Goal: Task Accomplishment & Management: Use online tool/utility

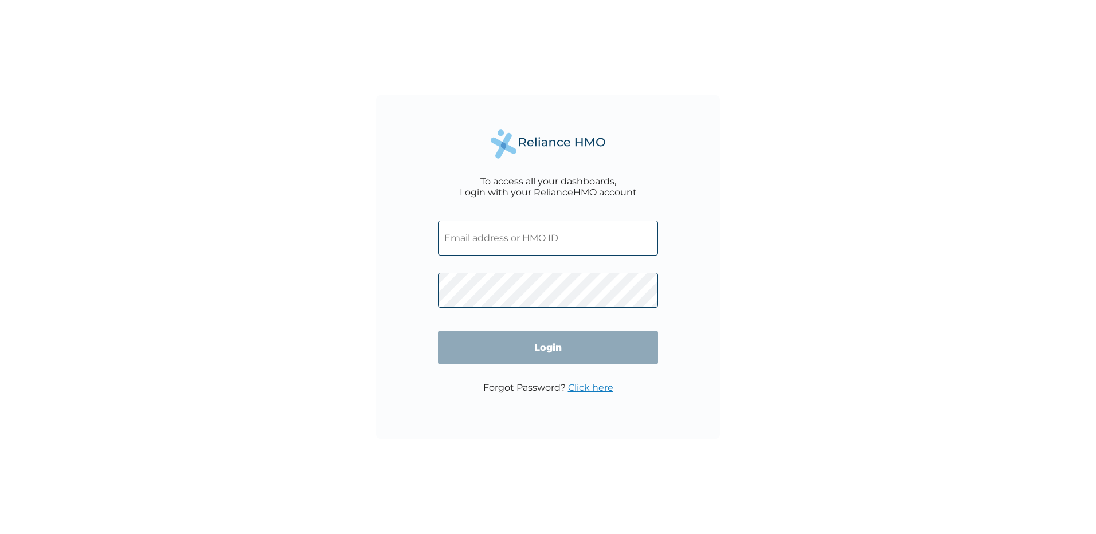
click at [517, 231] on input "text" at bounding box center [548, 238] width 220 height 35
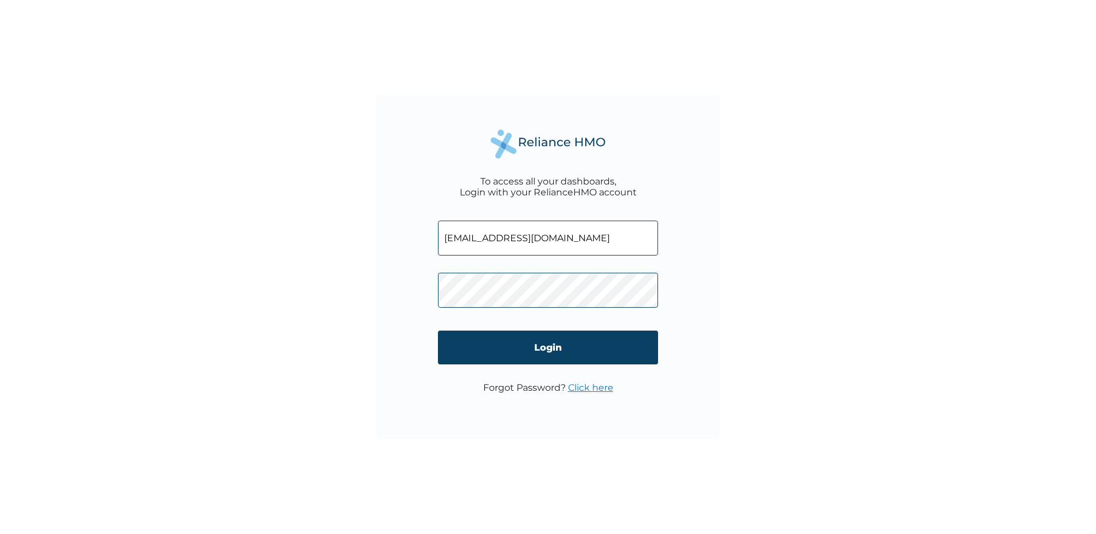
type input "accounts@deepwaterfze.com"
click at [573, 353] on input "Login" at bounding box center [548, 348] width 220 height 34
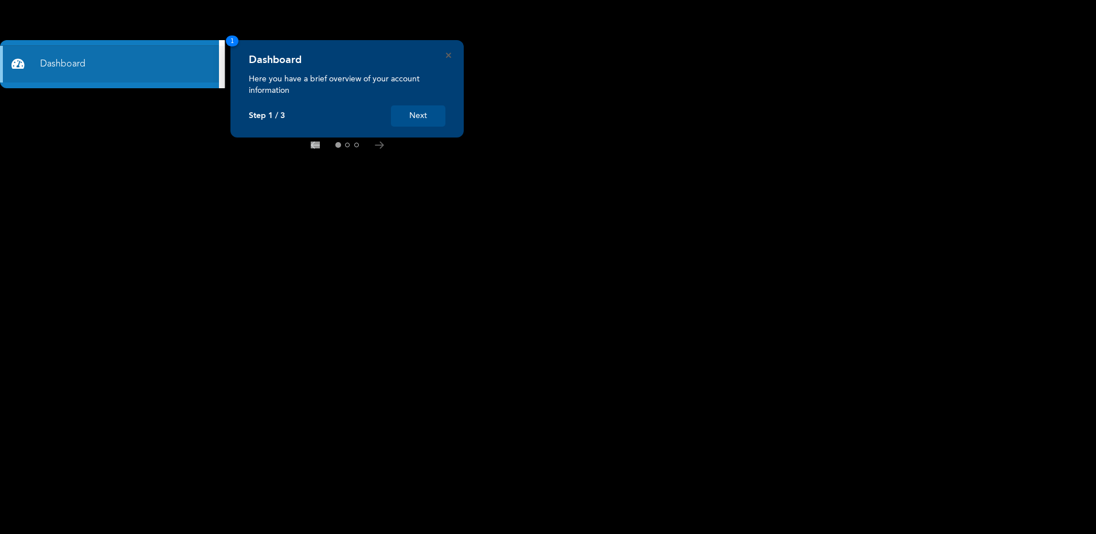
click at [431, 111] on button "Next" at bounding box center [418, 116] width 54 height 21
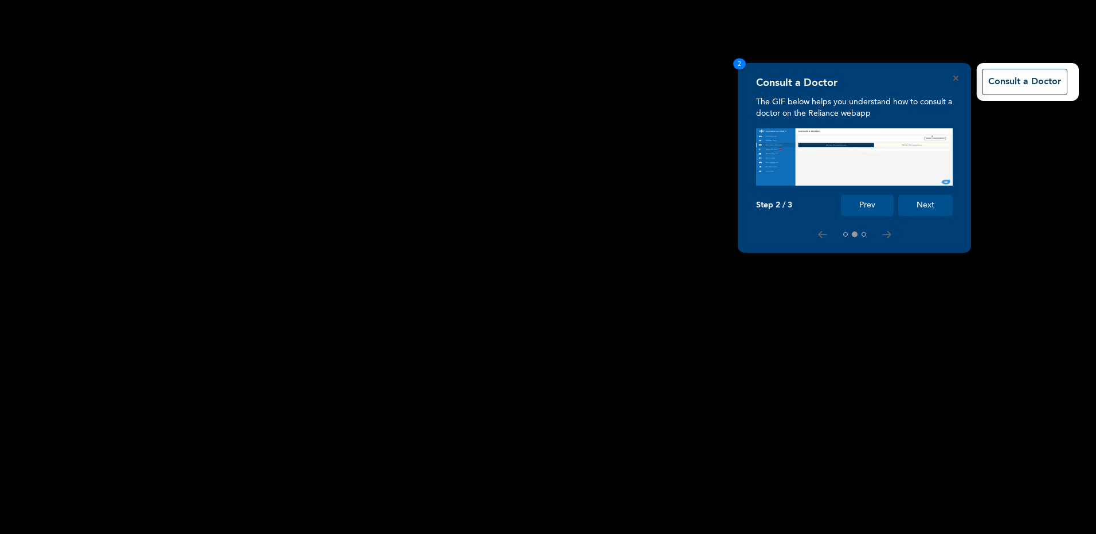
click at [920, 209] on button "Next" at bounding box center [926, 205] width 54 height 21
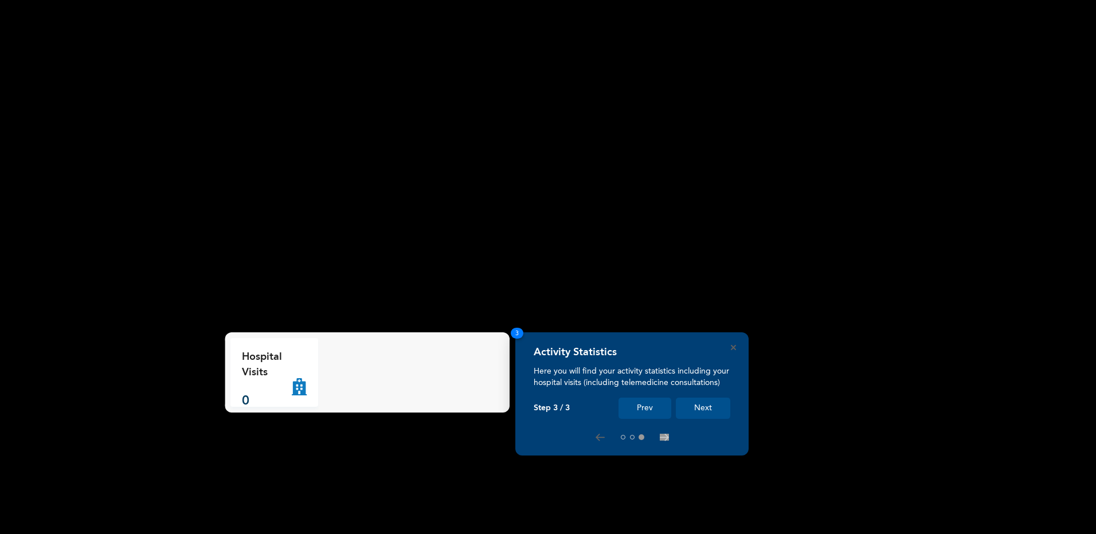
click at [704, 404] on button "Next" at bounding box center [703, 408] width 54 height 21
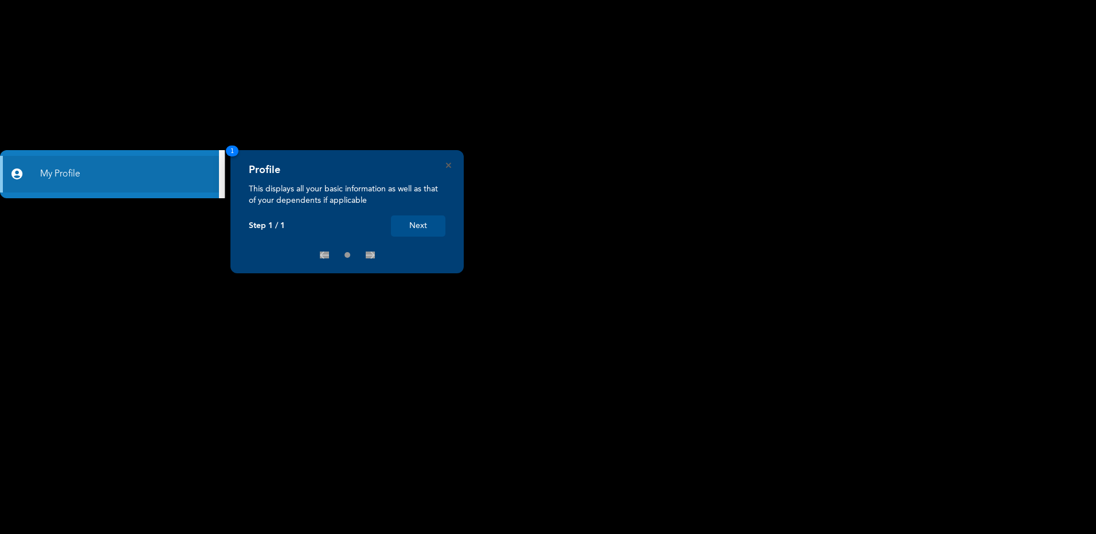
click at [412, 221] on button "Next" at bounding box center [418, 226] width 54 height 21
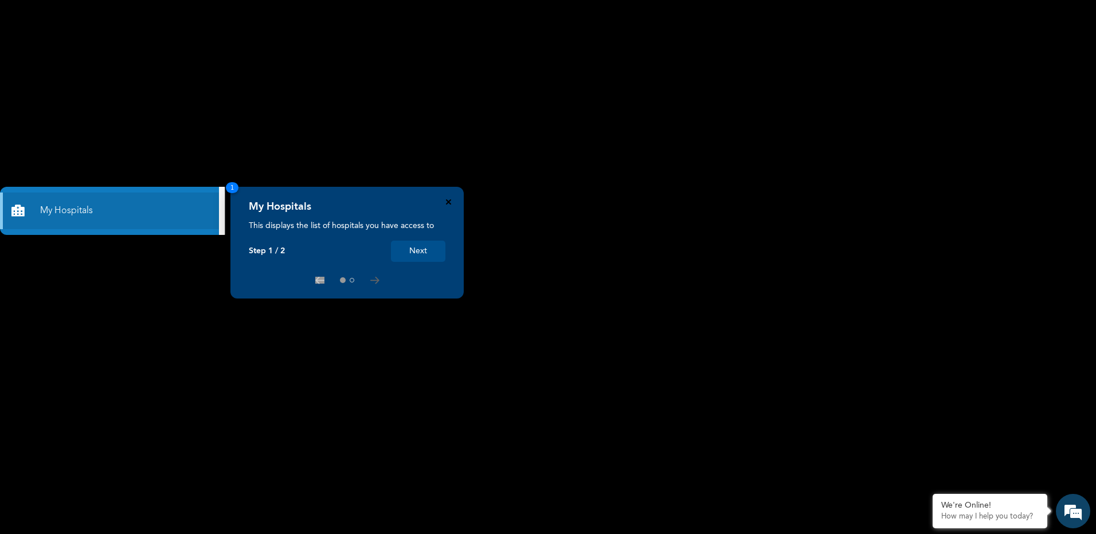
click at [448, 204] on icon "Close" at bounding box center [448, 202] width 5 height 5
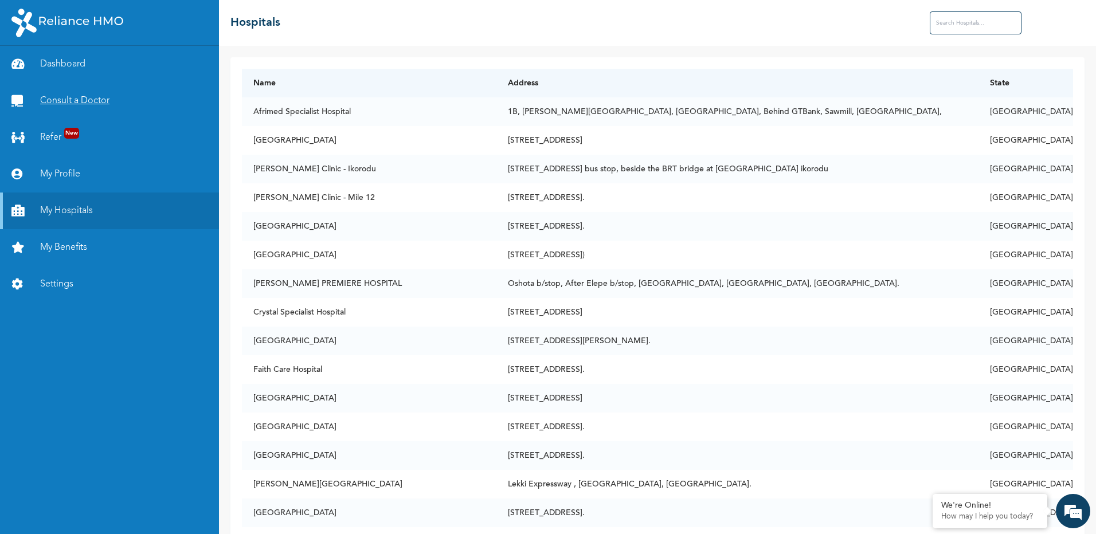
click at [63, 100] on link "Consult a Doctor" at bounding box center [109, 101] width 219 height 37
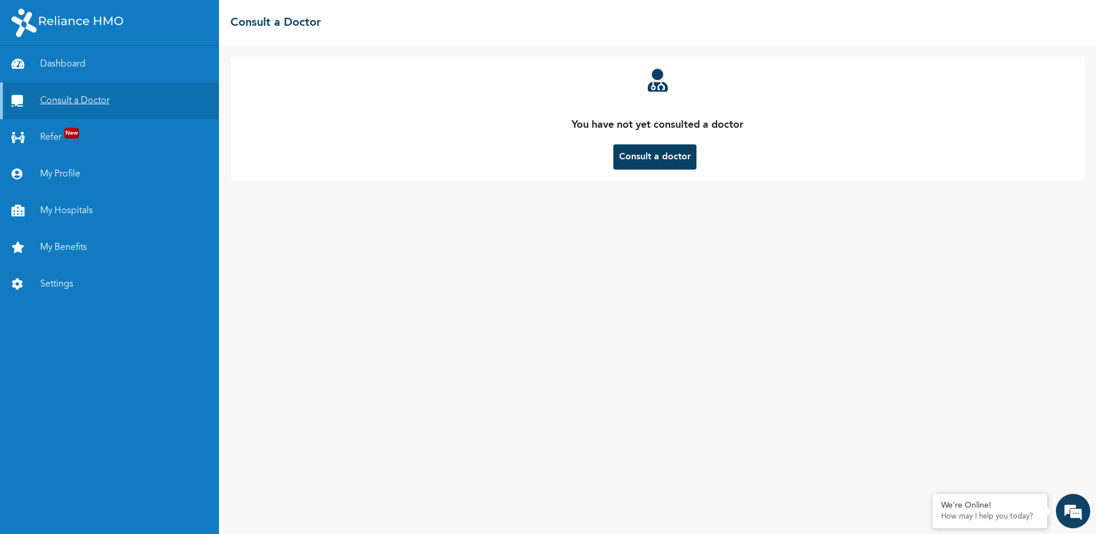
click at [89, 101] on link "Consult a Doctor" at bounding box center [109, 101] width 219 height 37
click at [631, 157] on button "Consult a doctor" at bounding box center [655, 157] width 83 height 25
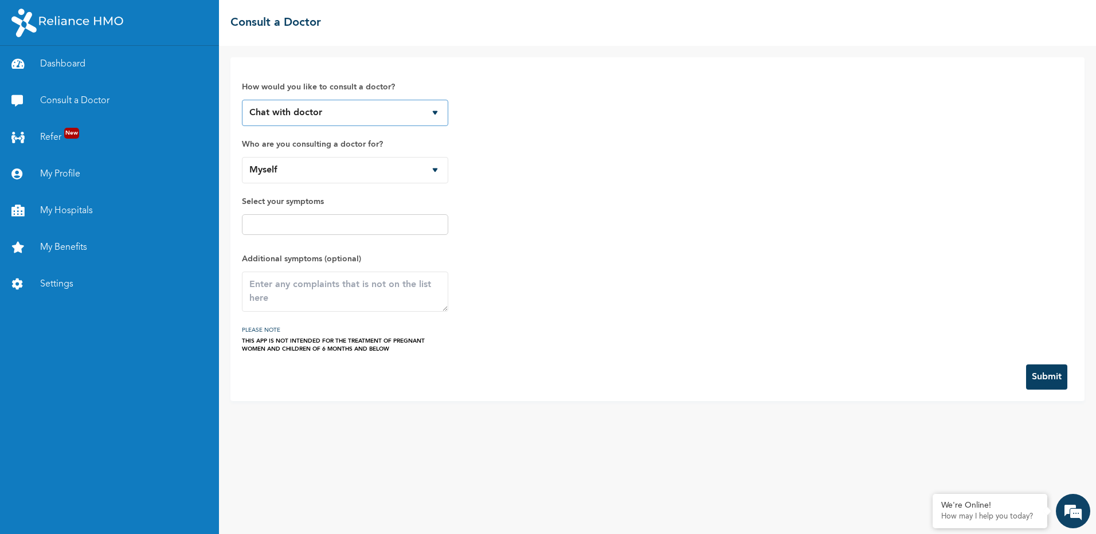
click at [328, 115] on select "Chat with doctor Phone Call" at bounding box center [345, 113] width 206 height 26
click at [242, 100] on select "Chat with doctor Phone Call" at bounding box center [345, 113] width 206 height 26
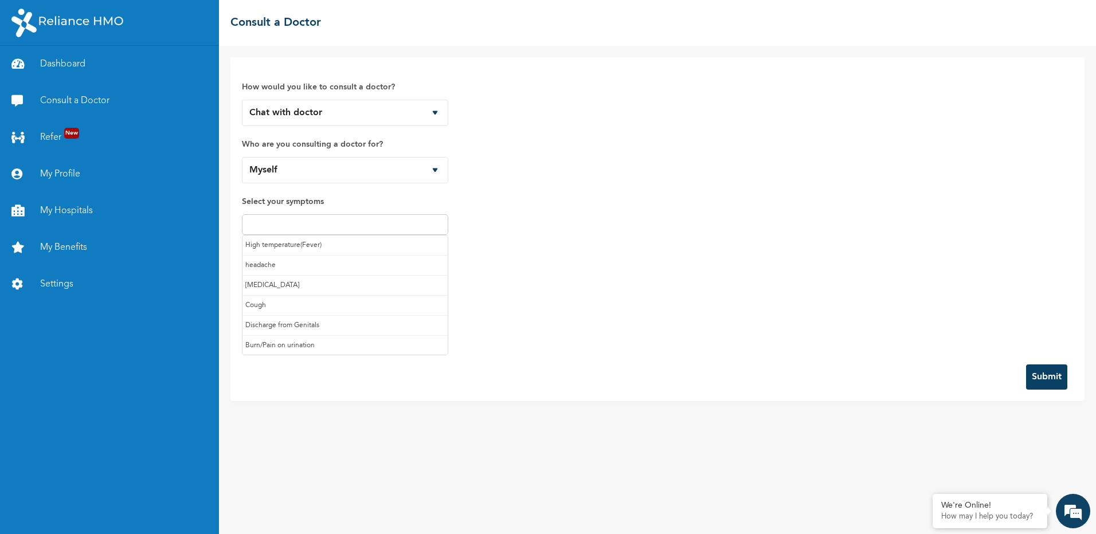
click at [307, 226] on input "text" at bounding box center [345, 225] width 200 height 14
click at [147, 296] on link "Settings" at bounding box center [109, 284] width 219 height 37
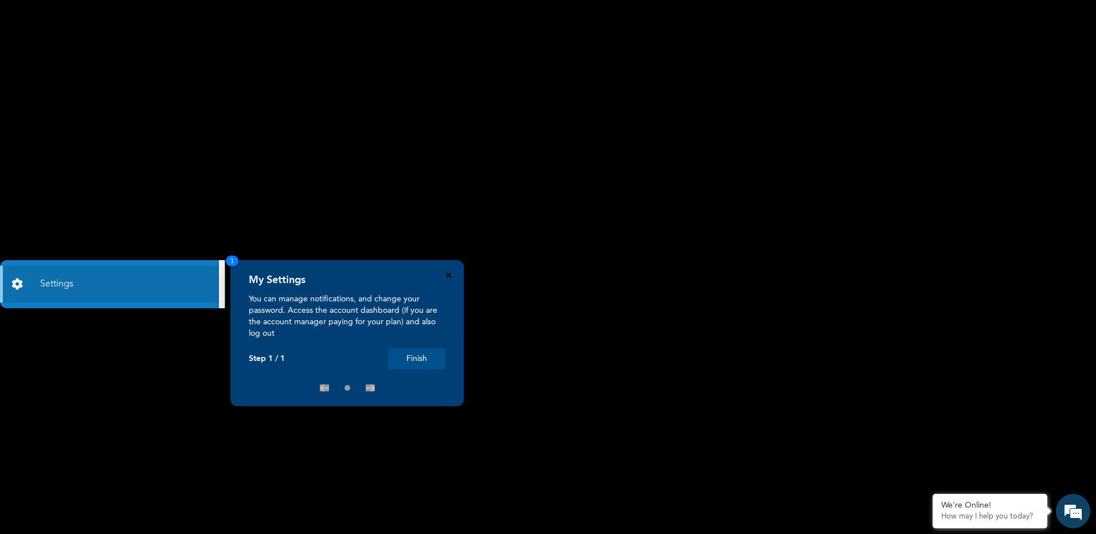
click at [451, 275] on icon "Close" at bounding box center [448, 275] width 5 height 5
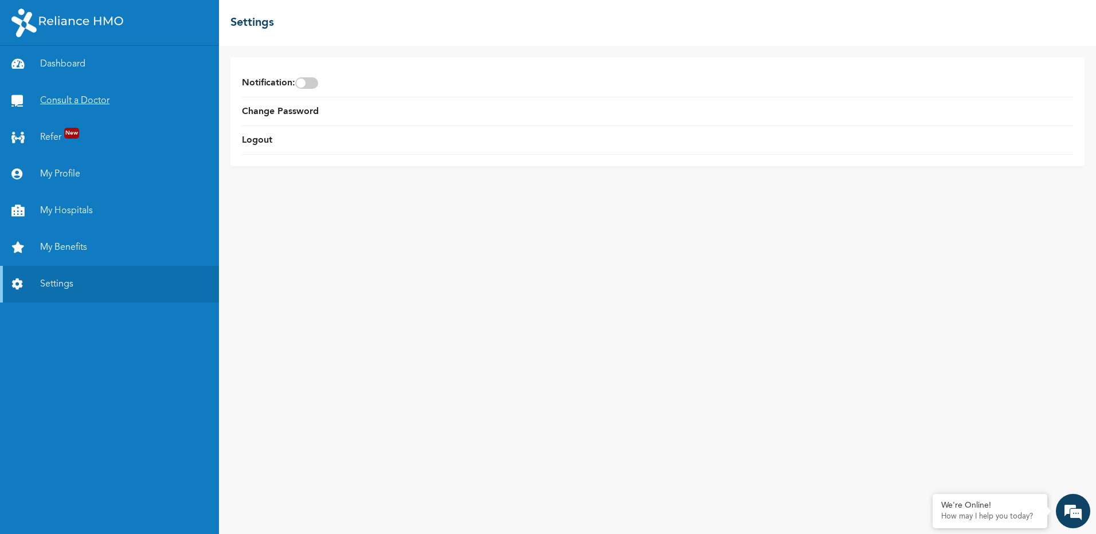
click at [81, 97] on link "Consult a Doctor" at bounding box center [109, 101] width 219 height 37
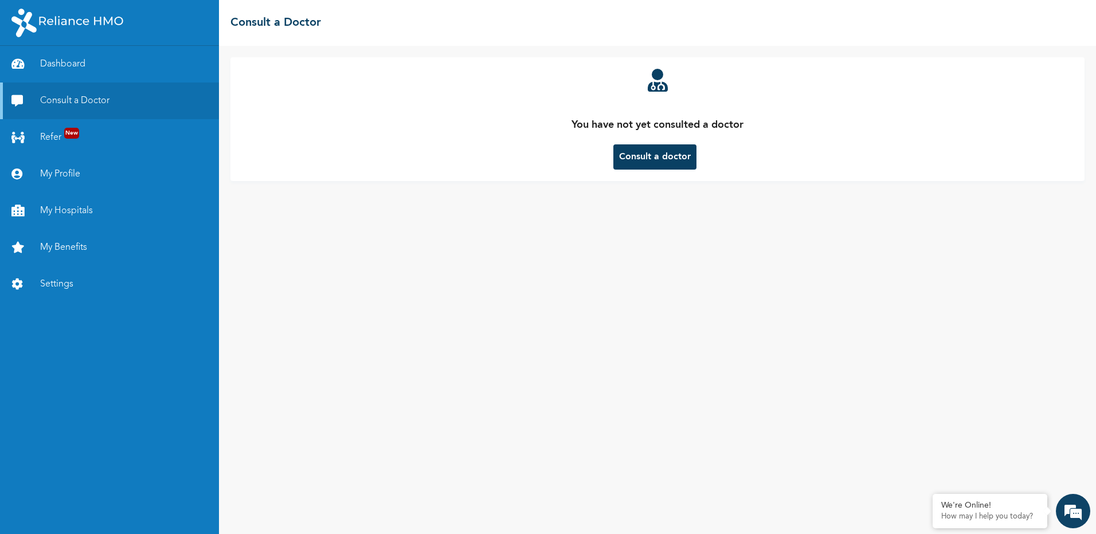
click at [663, 159] on button "Consult a doctor" at bounding box center [655, 157] width 83 height 25
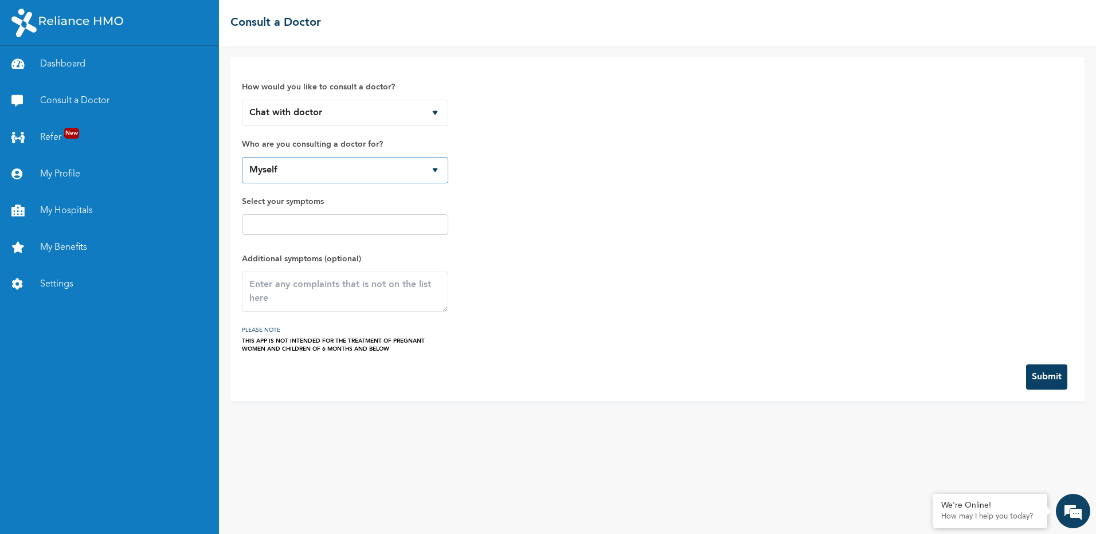
click at [401, 174] on select "Myself" at bounding box center [345, 170] width 206 height 26
click at [424, 109] on select "Chat with doctor Phone Call" at bounding box center [345, 113] width 206 height 26
click at [242, 100] on select "Chat with doctor Phone Call" at bounding box center [345, 113] width 206 height 26
click at [383, 220] on input "text" at bounding box center [345, 225] width 200 height 14
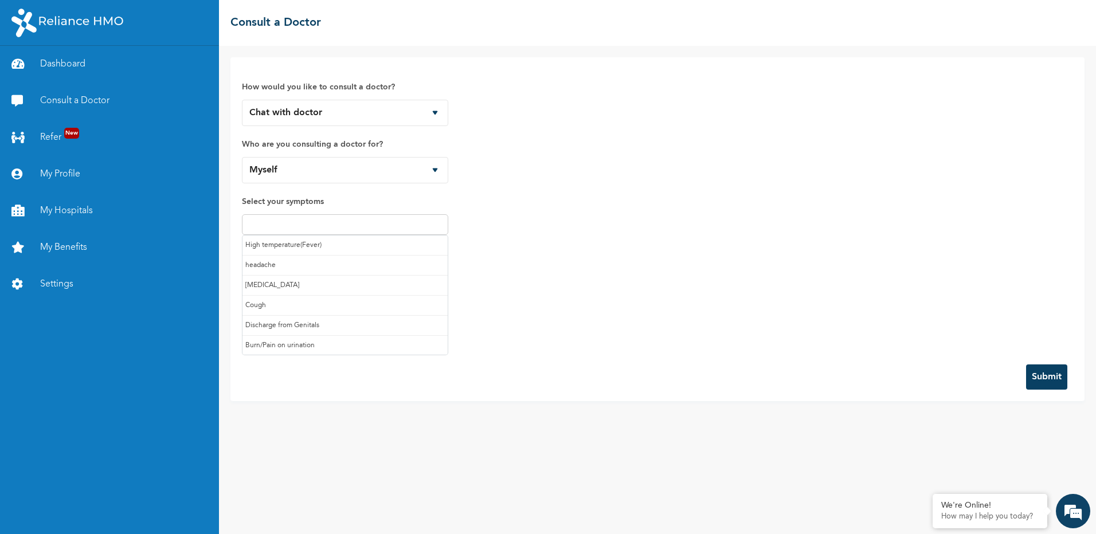
click at [383, 220] on input "text" at bounding box center [345, 225] width 200 height 14
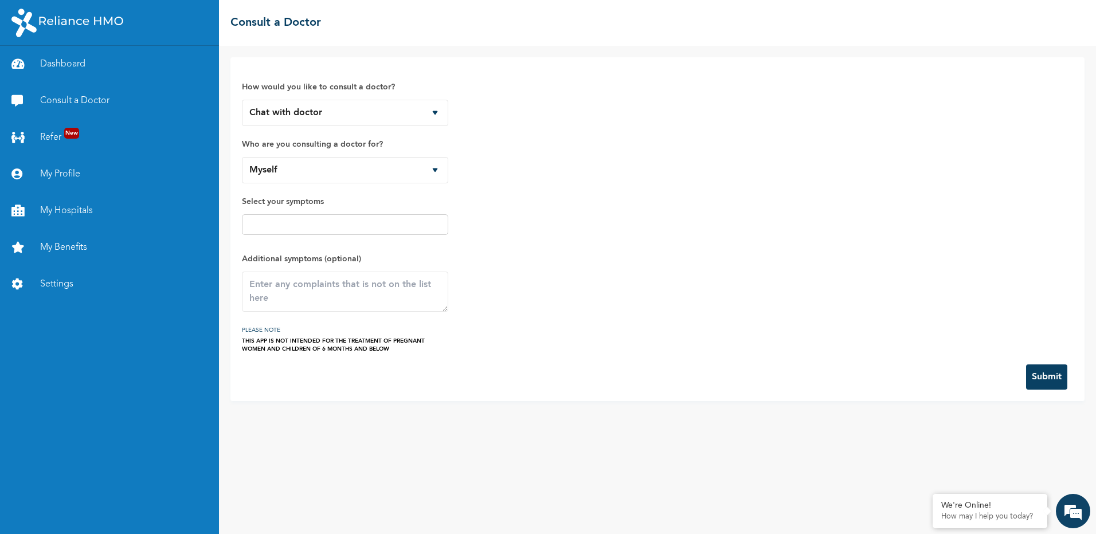
click at [495, 225] on div "How would you like to consult a doctor? Chat with doctor Phone Call Who are you…" at bounding box center [657, 211] width 831 height 284
click at [316, 283] on textarea at bounding box center [345, 292] width 206 height 40
type textarea "Eye pain after been expose to long time work with my laptop"
click at [1048, 372] on button "Submit" at bounding box center [1046, 377] width 41 height 25
